Goal: Task Accomplishment & Management: Use online tool/utility

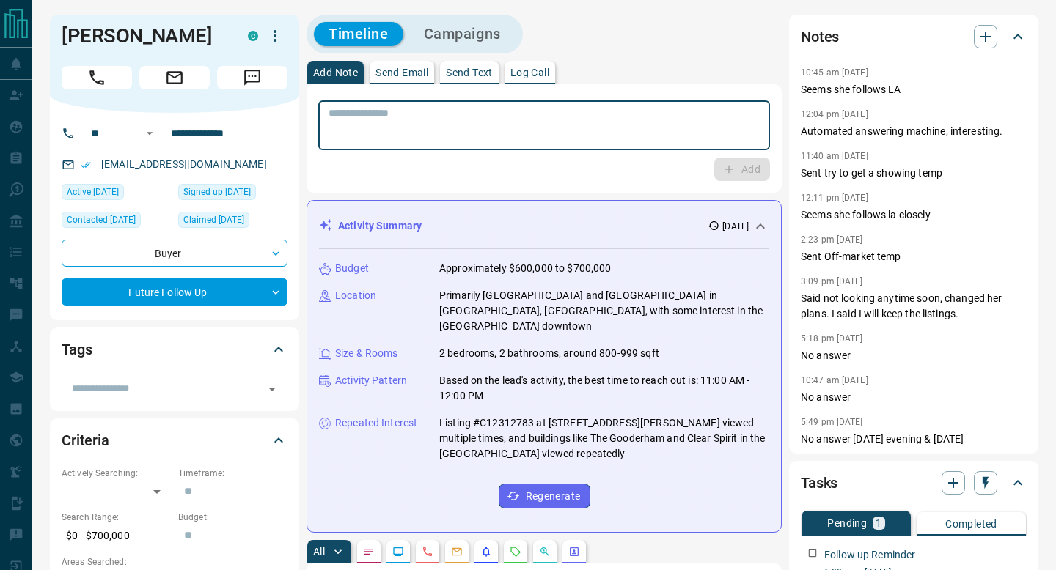
click at [612, 123] on textarea at bounding box center [543, 125] width 431 height 37
click at [721, 119] on textarea at bounding box center [543, 125] width 431 height 37
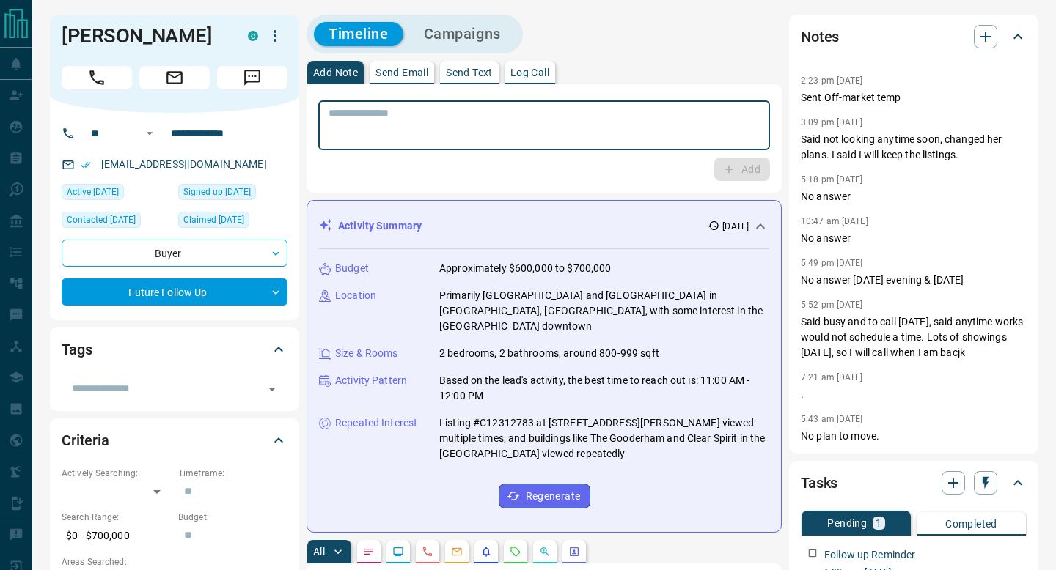
click at [614, 122] on textarea at bounding box center [543, 125] width 431 height 37
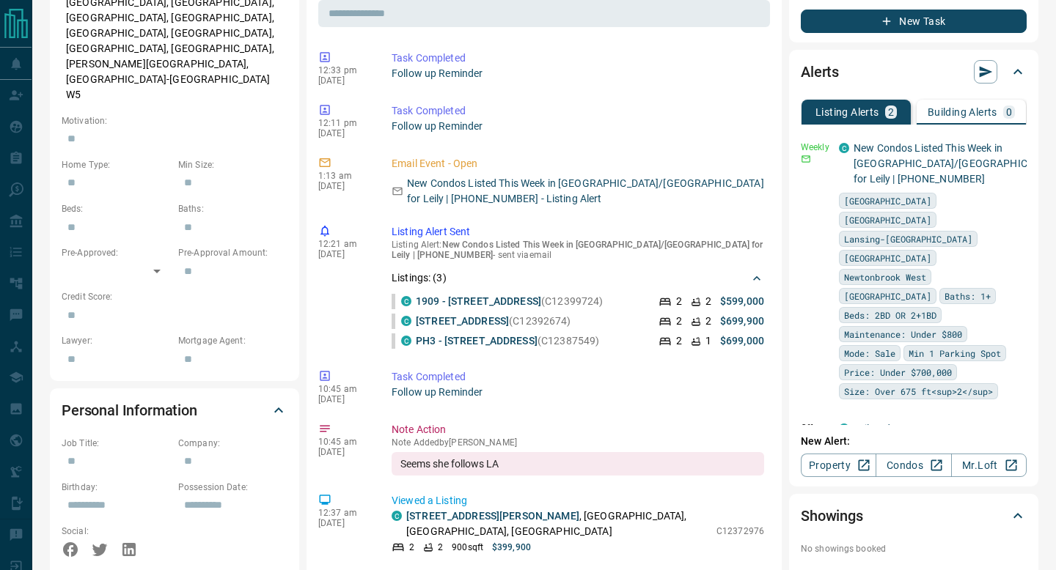
scroll to position [583, 0]
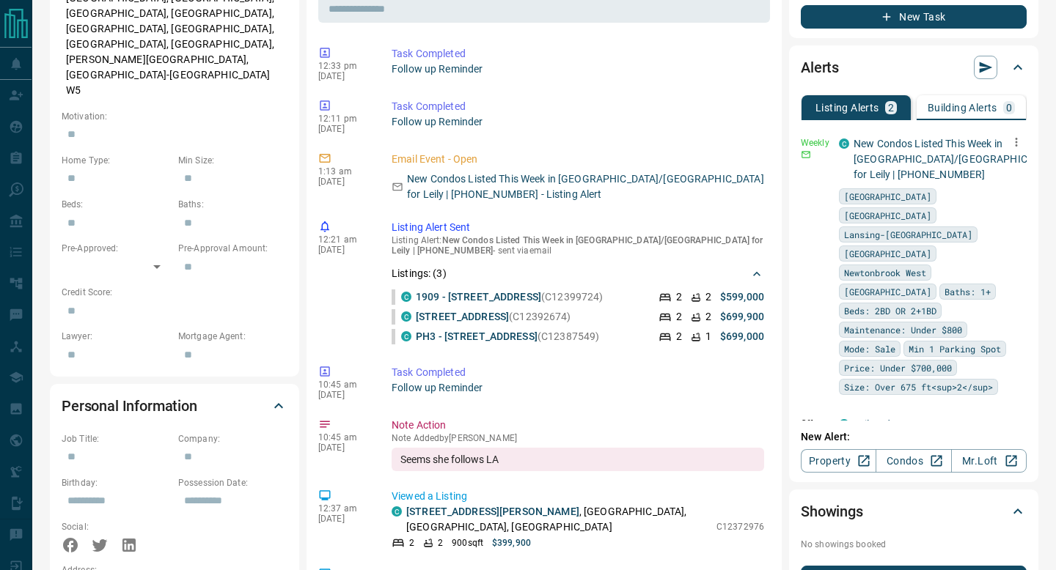
click at [1019, 143] on icon "button" at bounding box center [1015, 142] width 13 height 13
click at [1006, 194] on li "Edit" at bounding box center [993, 193] width 65 height 23
click at [995, 196] on link "Edit" at bounding box center [989, 193] width 32 height 14
click at [597, 136] on div at bounding box center [528, 285] width 1056 height 570
drag, startPoint x: 597, startPoint y: 136, endPoint x: 619, endPoint y: 136, distance: 22.0
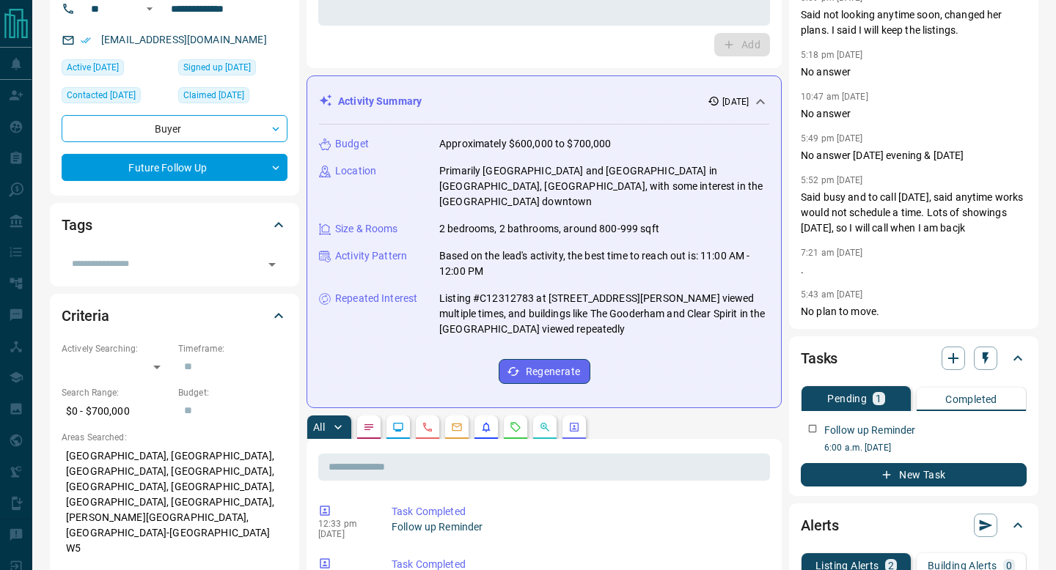
scroll to position [0, 0]
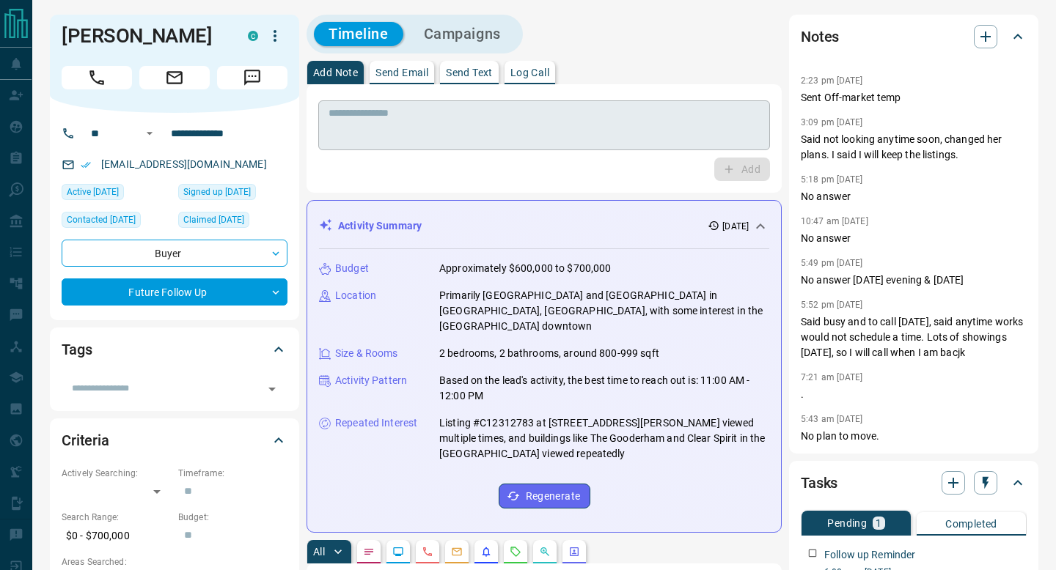
click at [606, 117] on textarea at bounding box center [543, 125] width 431 height 37
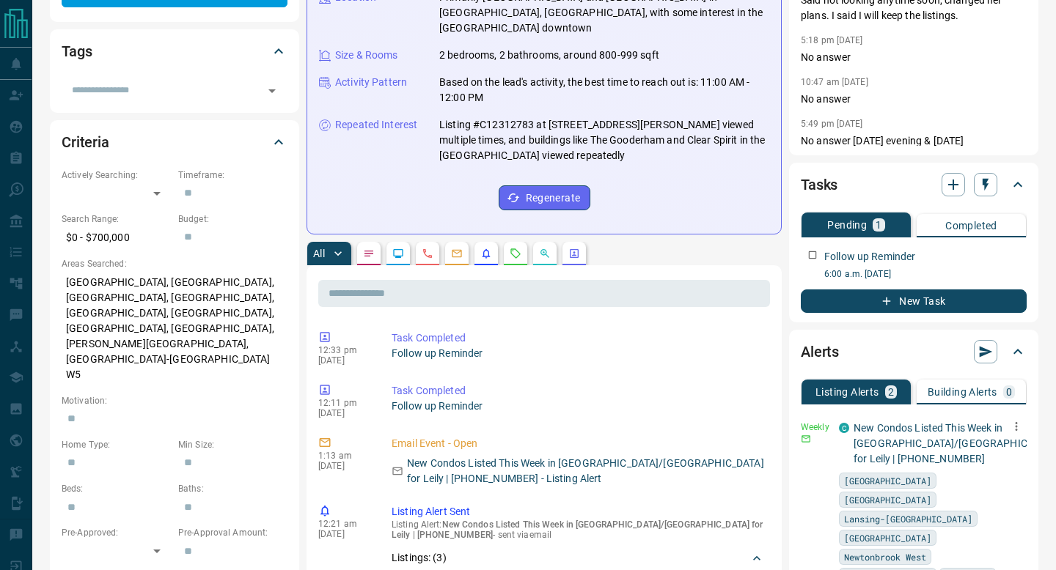
scroll to position [317, 0]
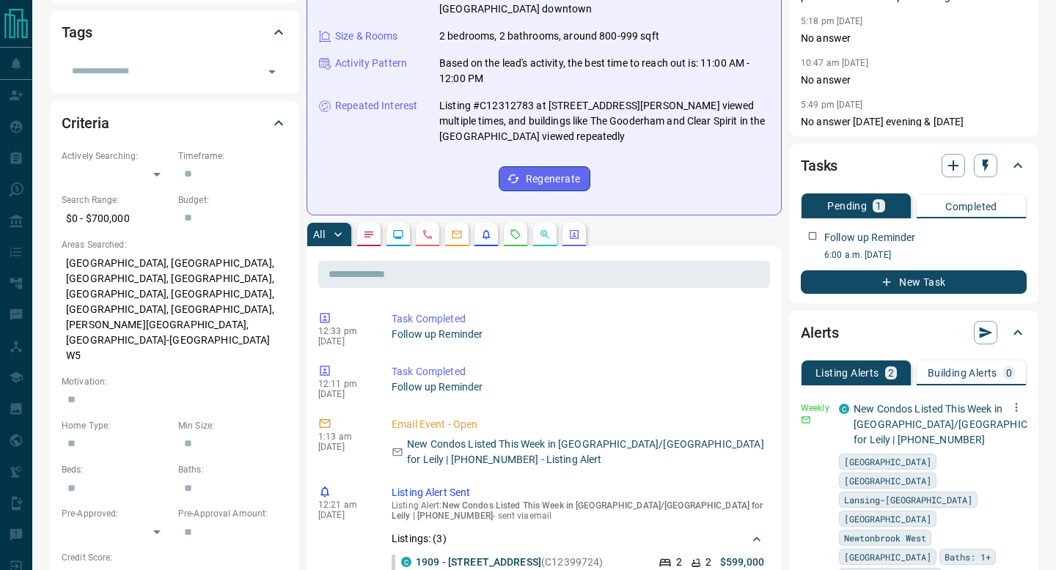
click at [1013, 405] on icon "button" at bounding box center [1015, 407] width 13 height 13
click at [999, 460] on link "Edit" at bounding box center [989, 459] width 32 height 14
drag, startPoint x: 372, startPoint y: 273, endPoint x: 394, endPoint y: 273, distance: 22.0
click at [373, 273] on div at bounding box center [528, 285] width 1056 height 570
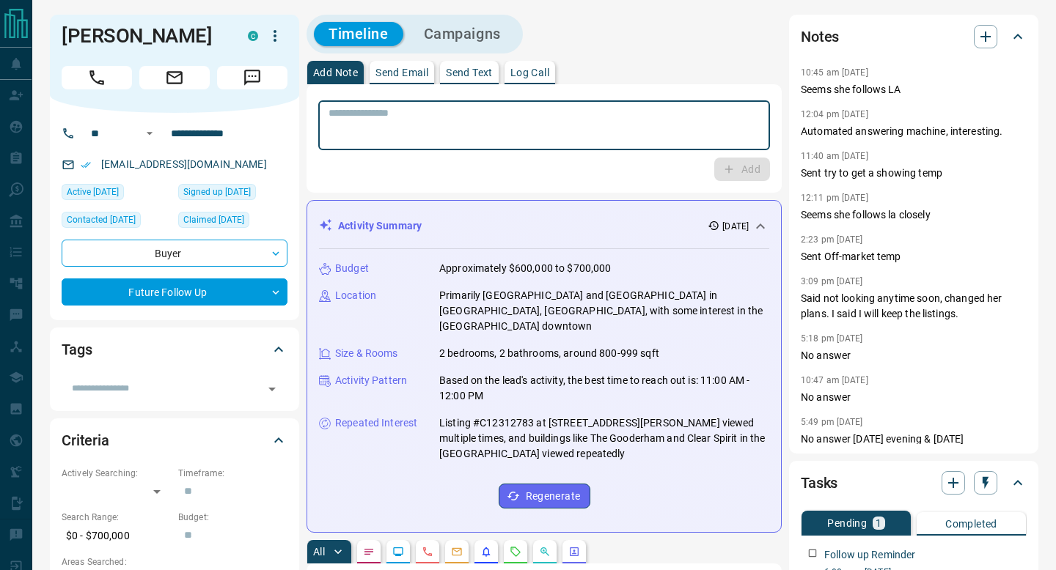
click at [583, 127] on textarea at bounding box center [543, 125] width 431 height 37
type textarea "*********"
drag, startPoint x: 710, startPoint y: 111, endPoint x: 299, endPoint y: 106, distance: 411.3
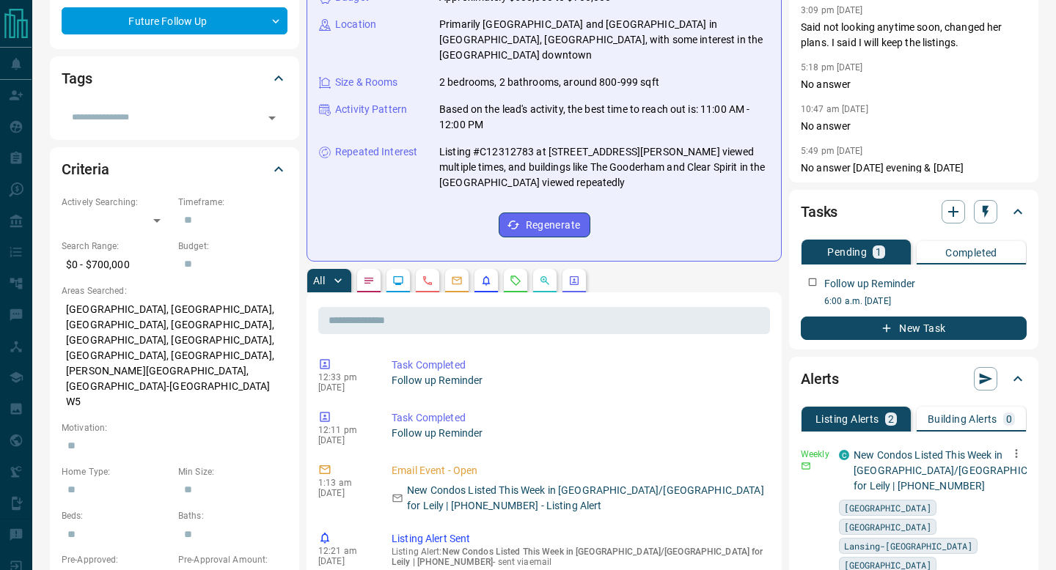
scroll to position [303, 0]
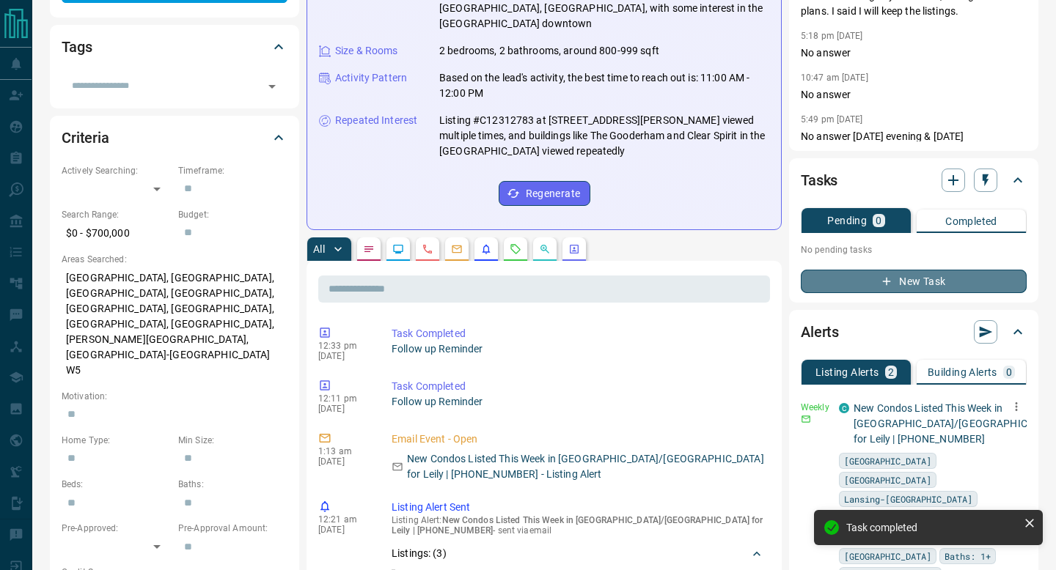
click at [843, 283] on button "New Task" at bounding box center [913, 281] width 226 height 23
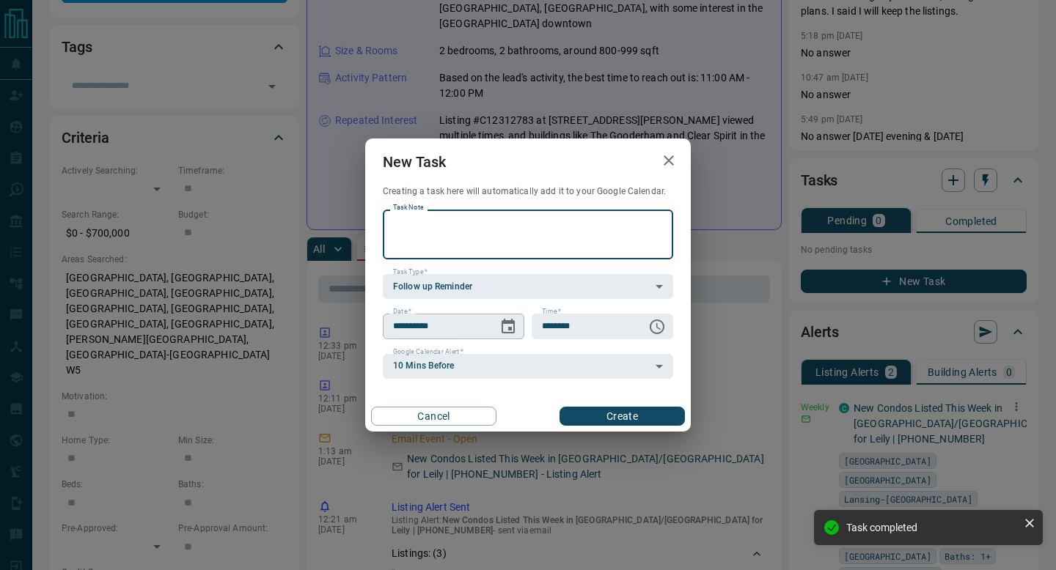
click at [497, 320] on button "Choose date, selected date is Sep 16, 2025" at bounding box center [507, 326] width 29 height 29
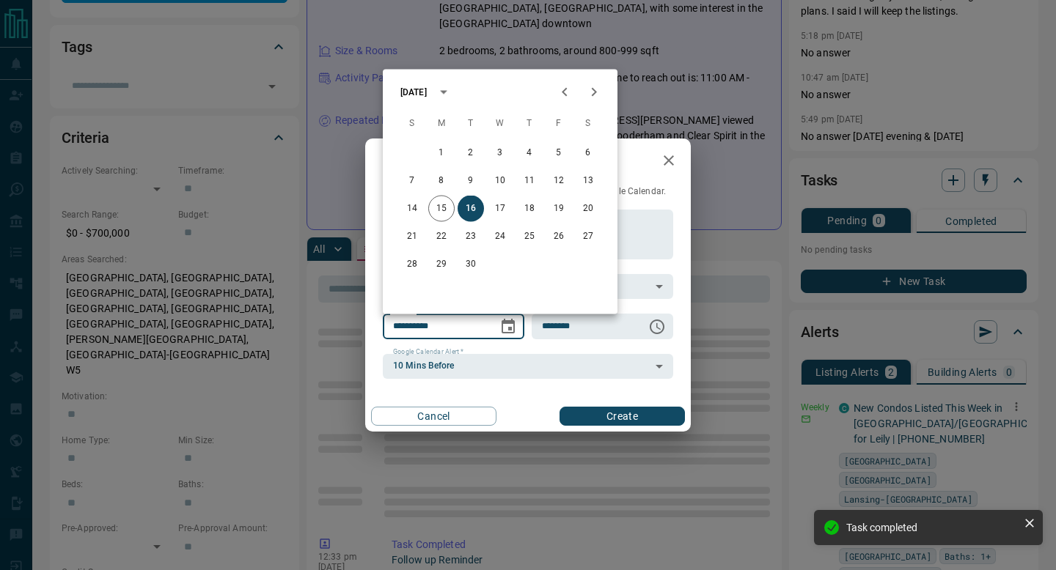
click at [597, 95] on icon "Next month" at bounding box center [594, 93] width 18 height 18
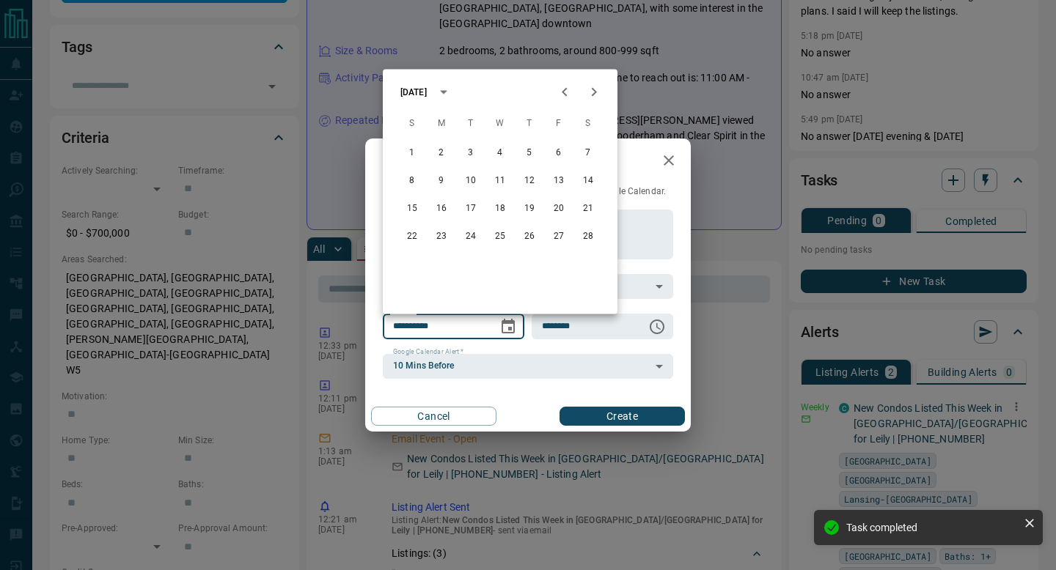
click at [597, 95] on icon "Next month" at bounding box center [594, 93] width 18 height 18
click at [594, 90] on icon "Next month" at bounding box center [594, 92] width 5 height 9
click at [594, 92] on icon "Next month" at bounding box center [594, 93] width 18 height 18
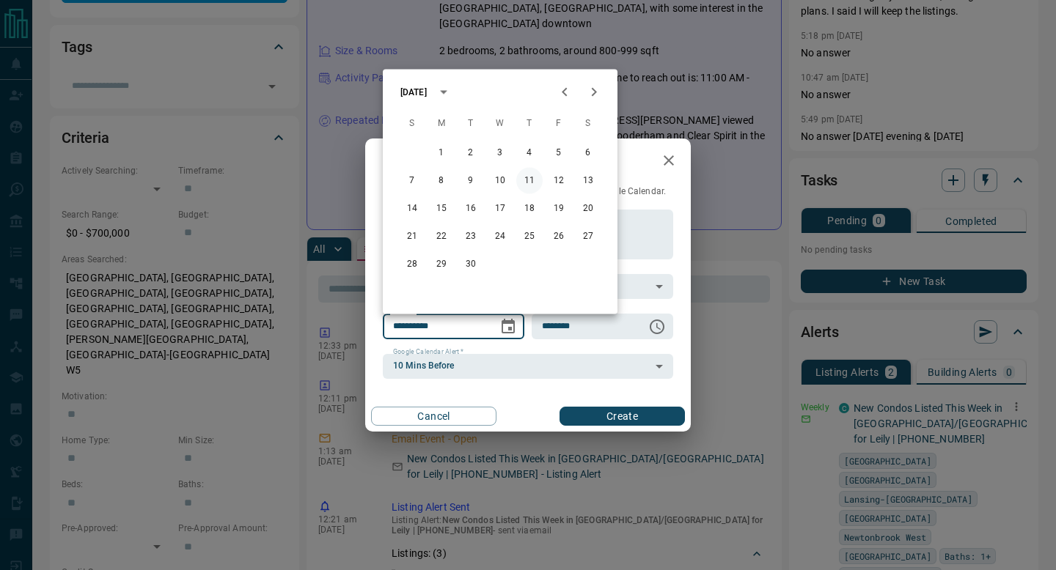
click at [533, 183] on button "11" at bounding box center [529, 181] width 26 height 26
type input "**********"
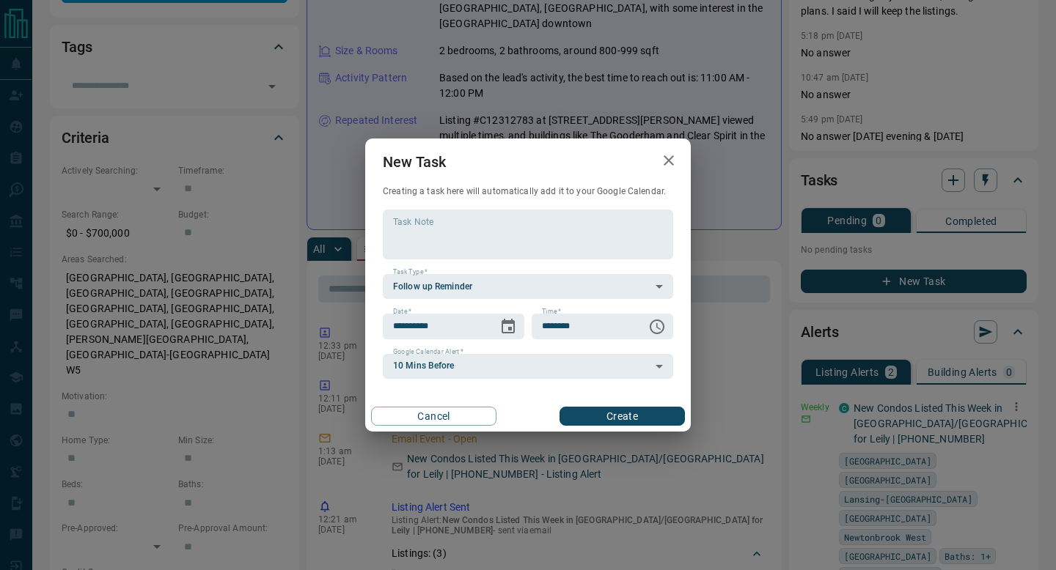
click at [619, 426] on div "Cancel Create" at bounding box center [527, 416] width 325 height 31
click at [623, 412] on button "Create" at bounding box center [621, 416] width 125 height 19
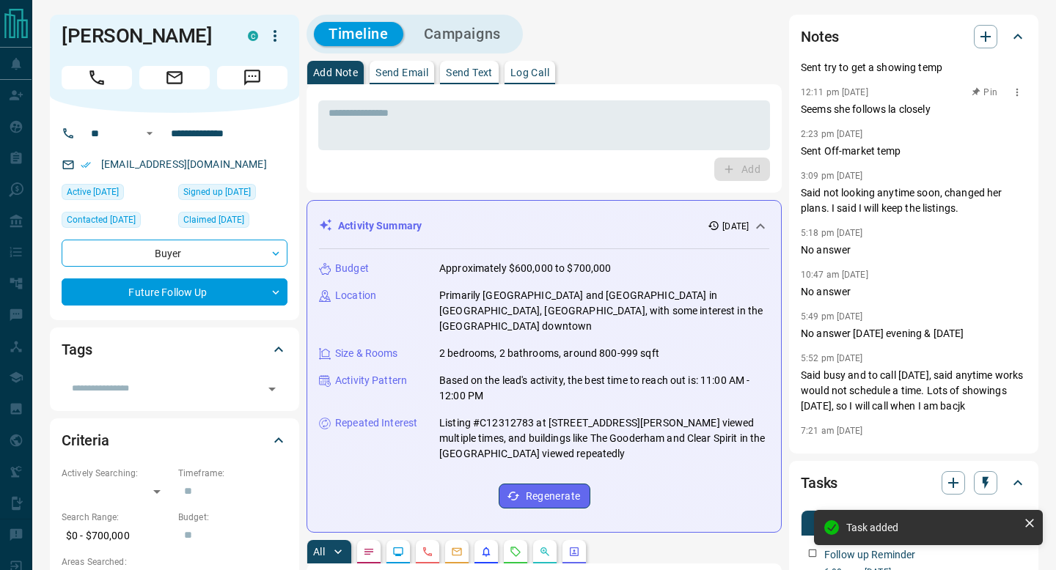
scroll to position [159, 0]
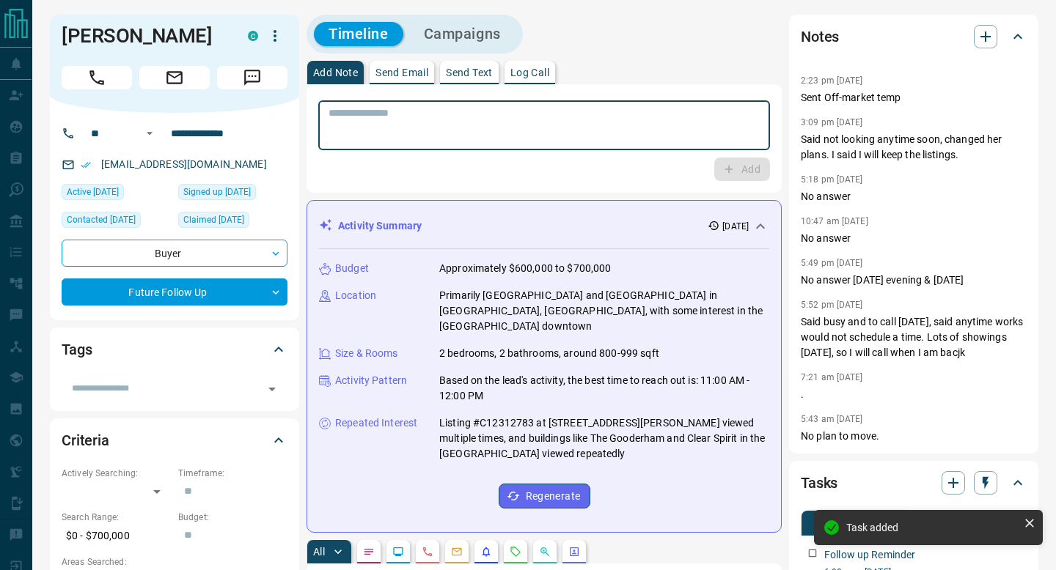
click at [729, 135] on textarea at bounding box center [543, 125] width 431 height 37
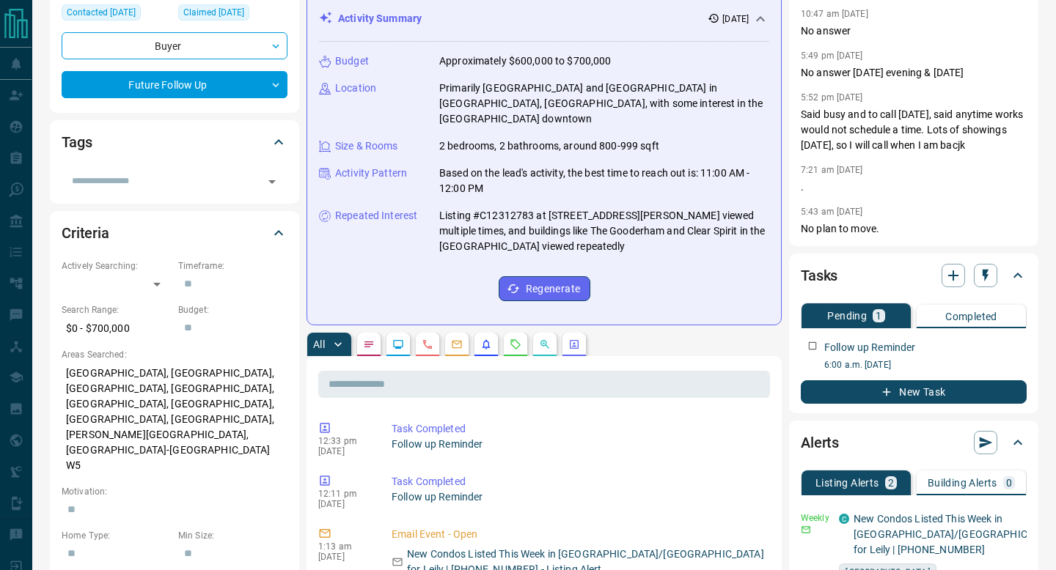
scroll to position [0, 0]
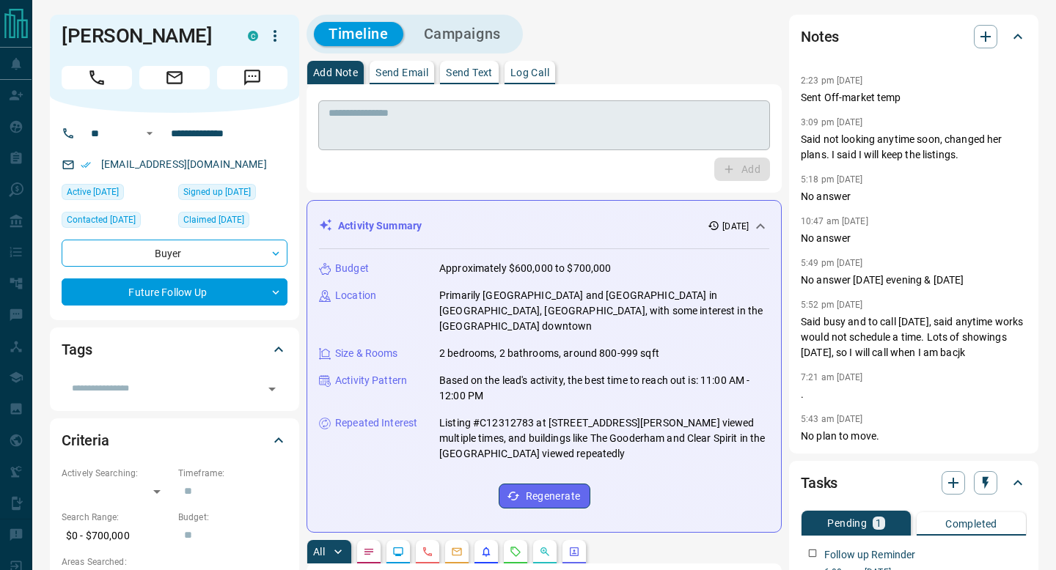
click at [529, 107] on div "* ​" at bounding box center [544, 125] width 452 height 50
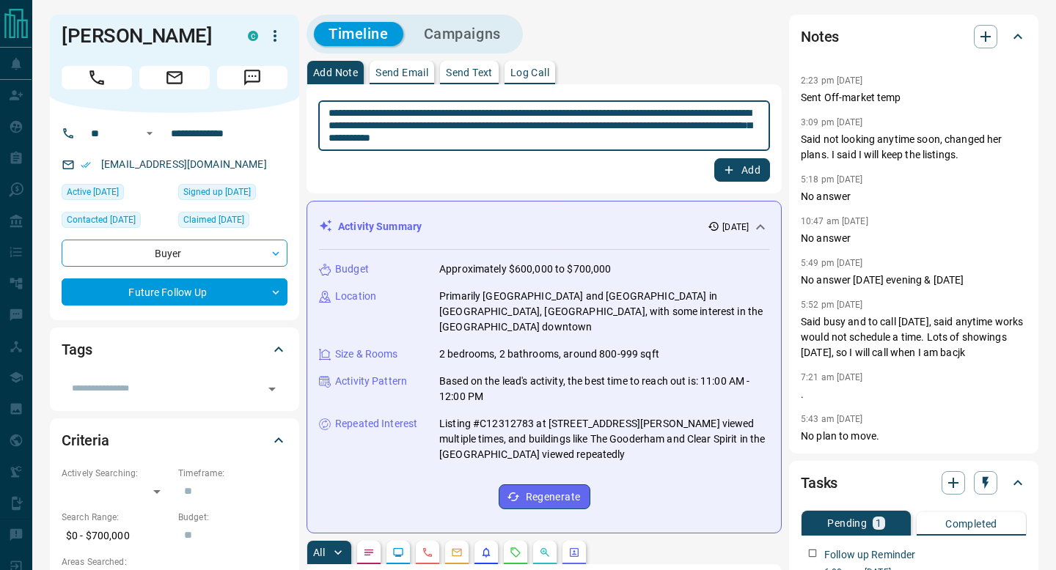
click at [612, 154] on div "**********" at bounding box center [544, 139] width 452 height 86
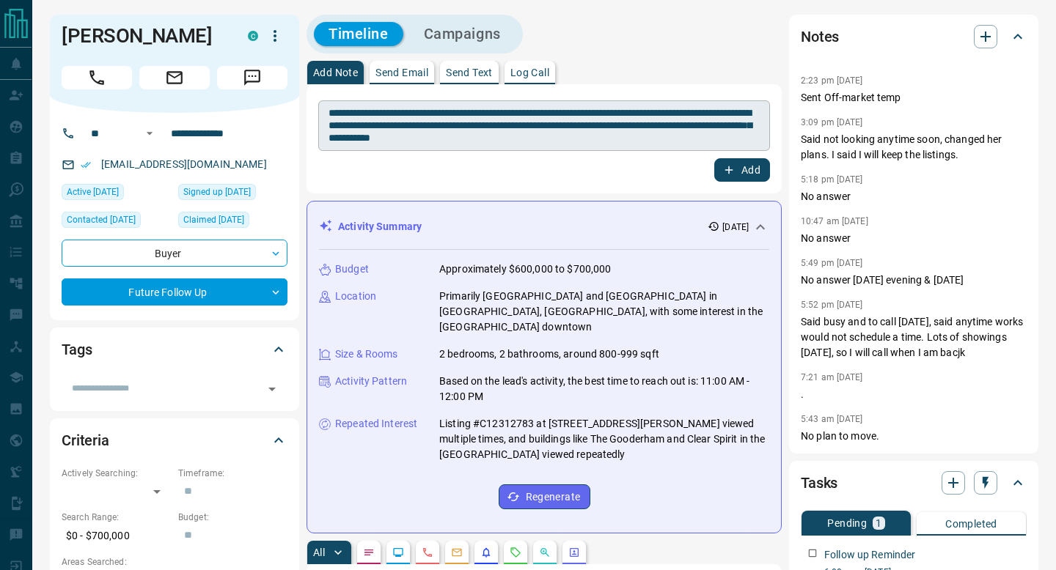
click at [568, 132] on textarea "**********" at bounding box center [543, 126] width 431 height 38
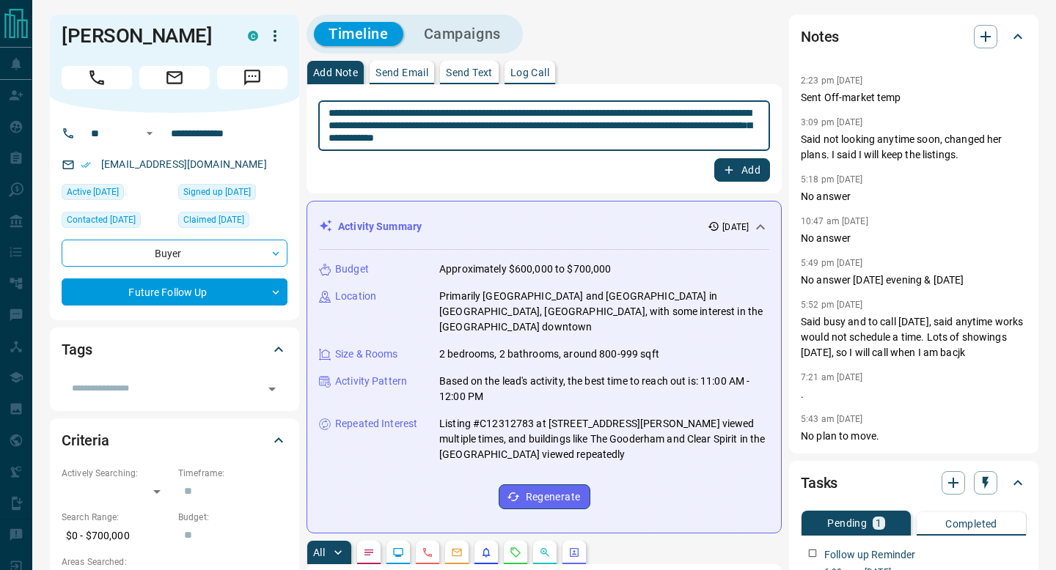
type textarea "**********"
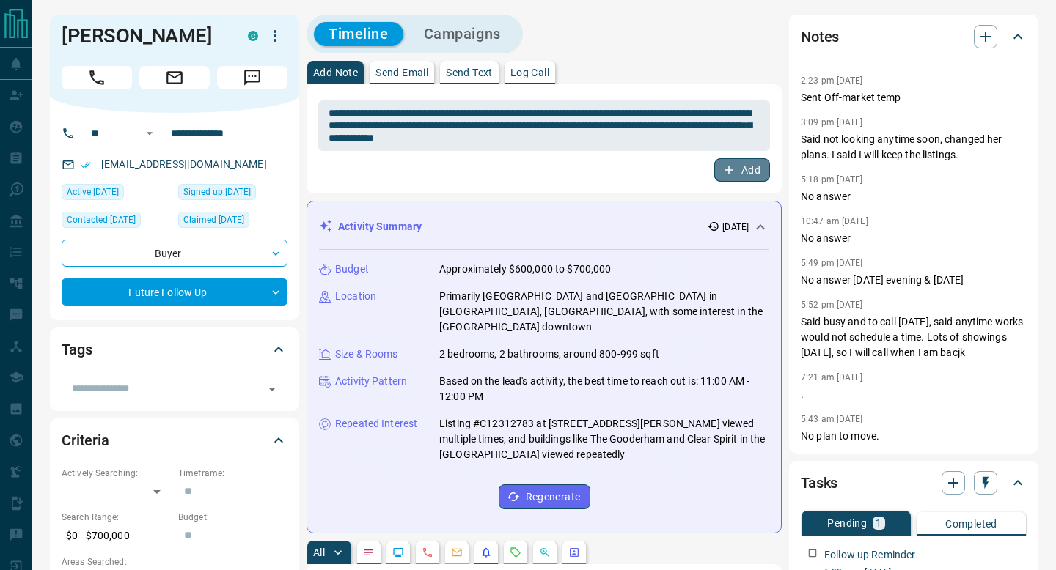
click at [752, 180] on button "Add" at bounding box center [742, 169] width 56 height 23
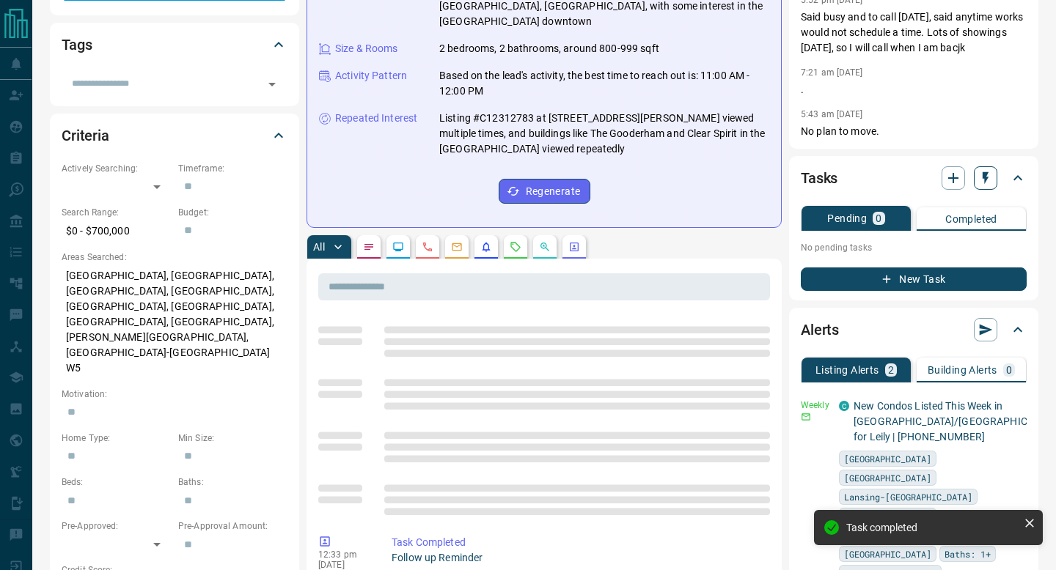
click at [996, 173] on button "button" at bounding box center [985, 177] width 23 height 23
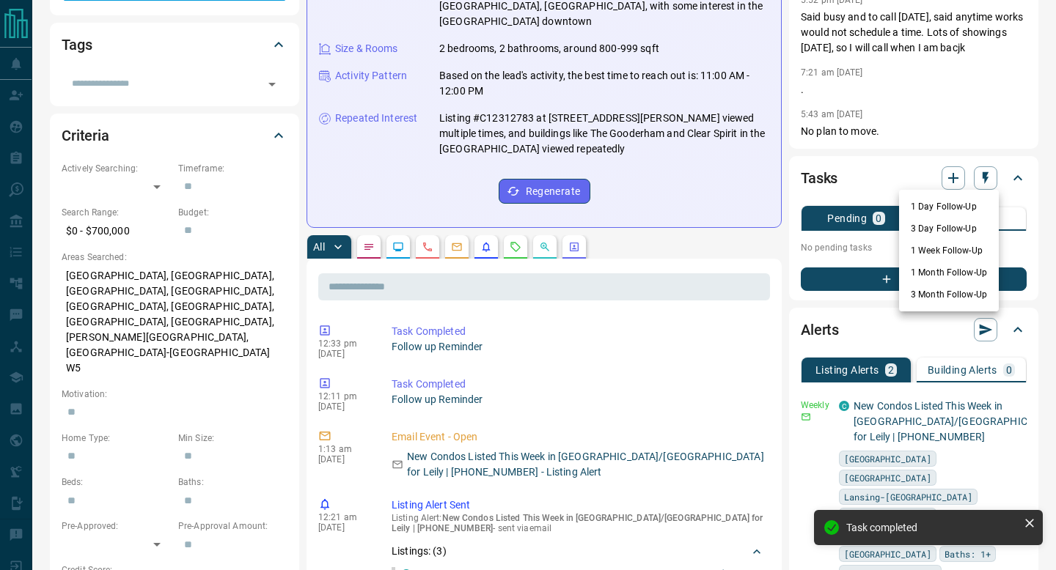
click at [949, 292] on li "3 Month Follow-Up" at bounding box center [949, 295] width 100 height 22
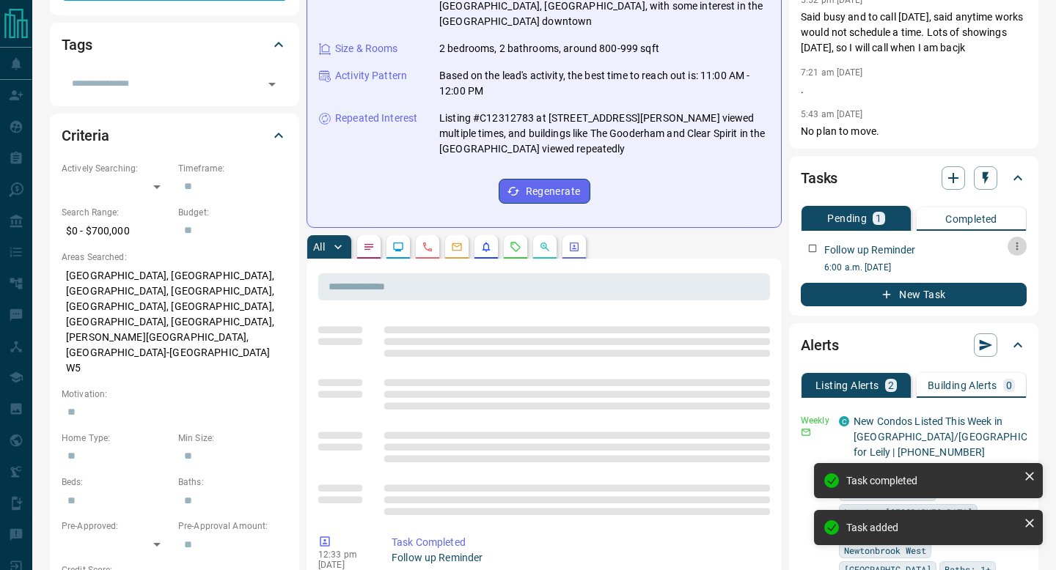
click at [1017, 243] on icon "button" at bounding box center [1017, 246] width 12 height 12
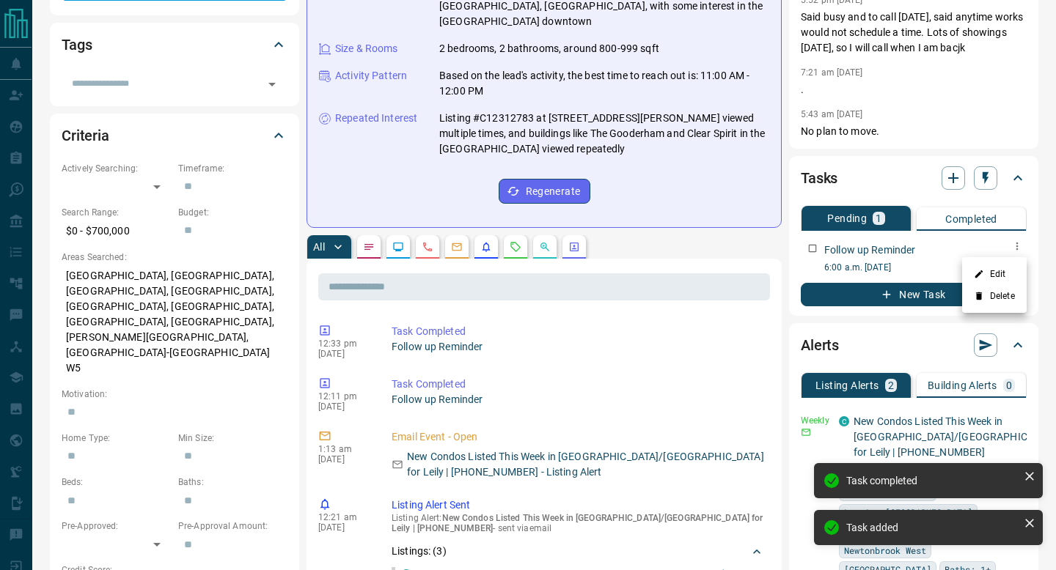
click at [995, 274] on li "Edit" at bounding box center [994, 274] width 65 height 22
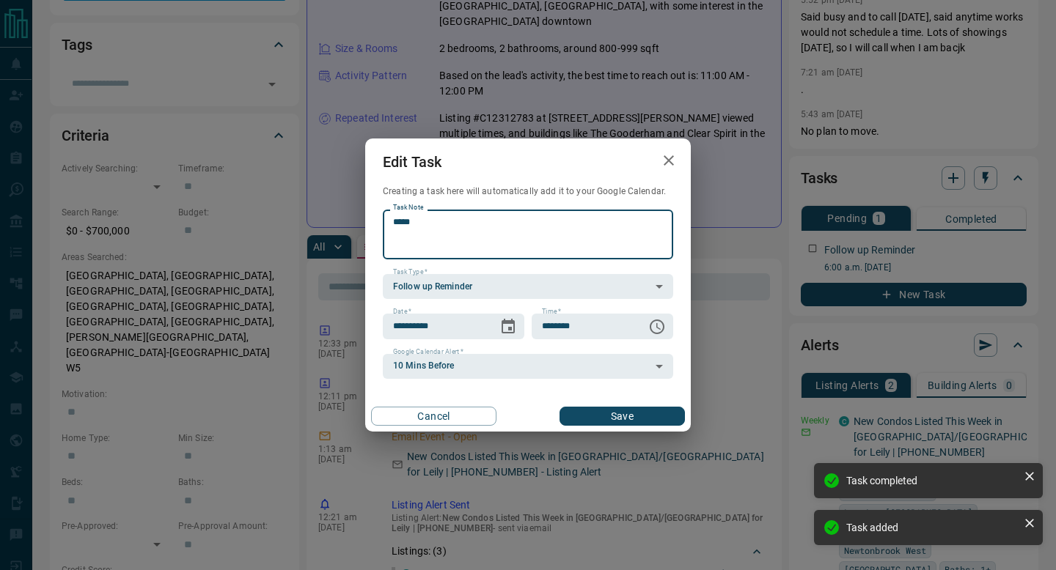
type textarea "****"
click at [611, 411] on button "Save" at bounding box center [621, 416] width 125 height 19
